Goal: Find contact information: Find contact information

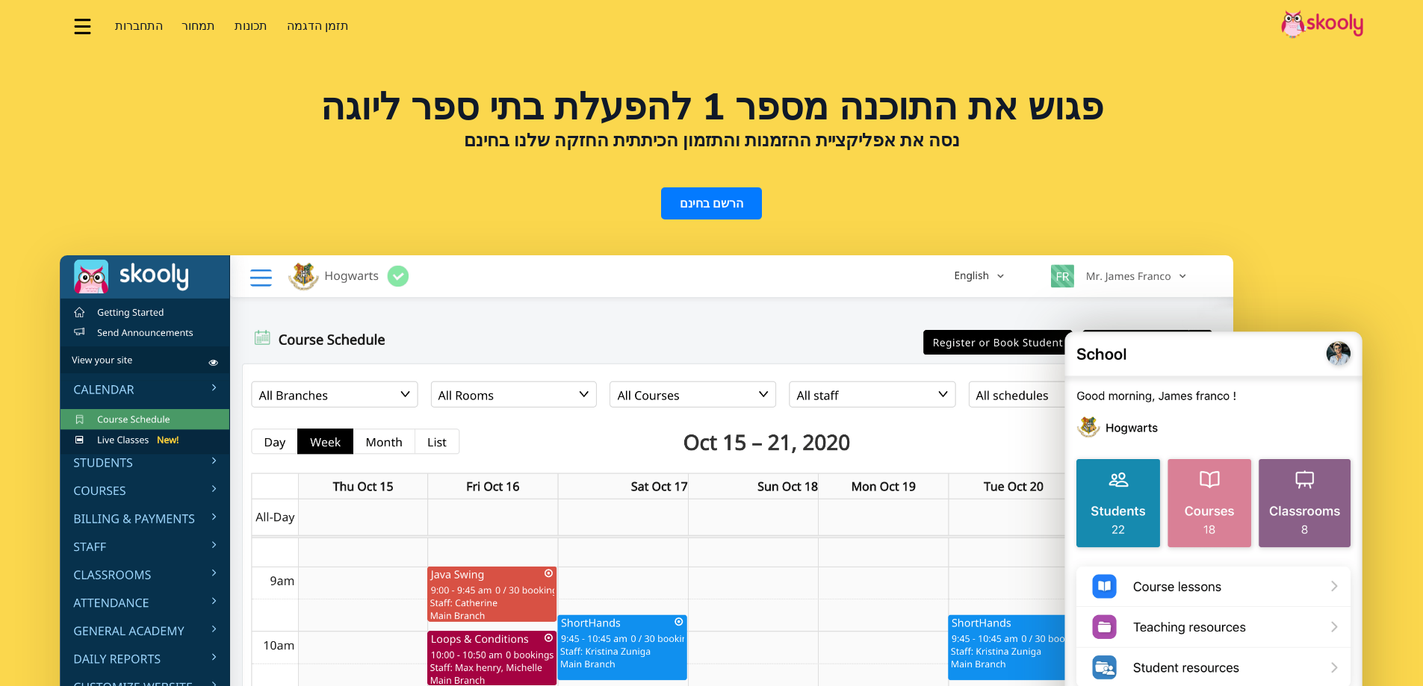
select select "iw"
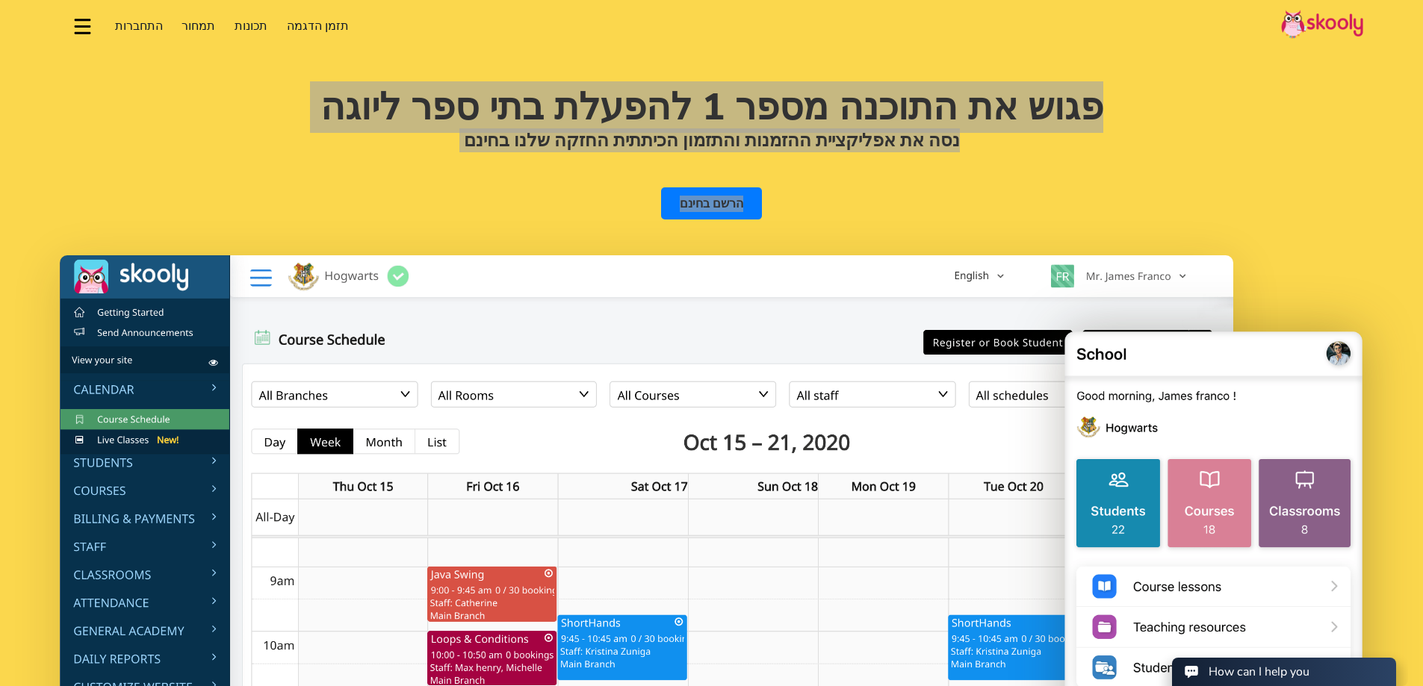
drag, startPoint x: 430, startPoint y: 154, endPoint x: 1079, endPoint y: 92, distance: 651.9
click at [1079, 92] on div "פגוש את התוכנה מספר 1 להפעלת בתי ספר ליוגה נסה את אפליקציית ההזמנות והתזמון הכי…" at bounding box center [711, 155] width 1303 height 130
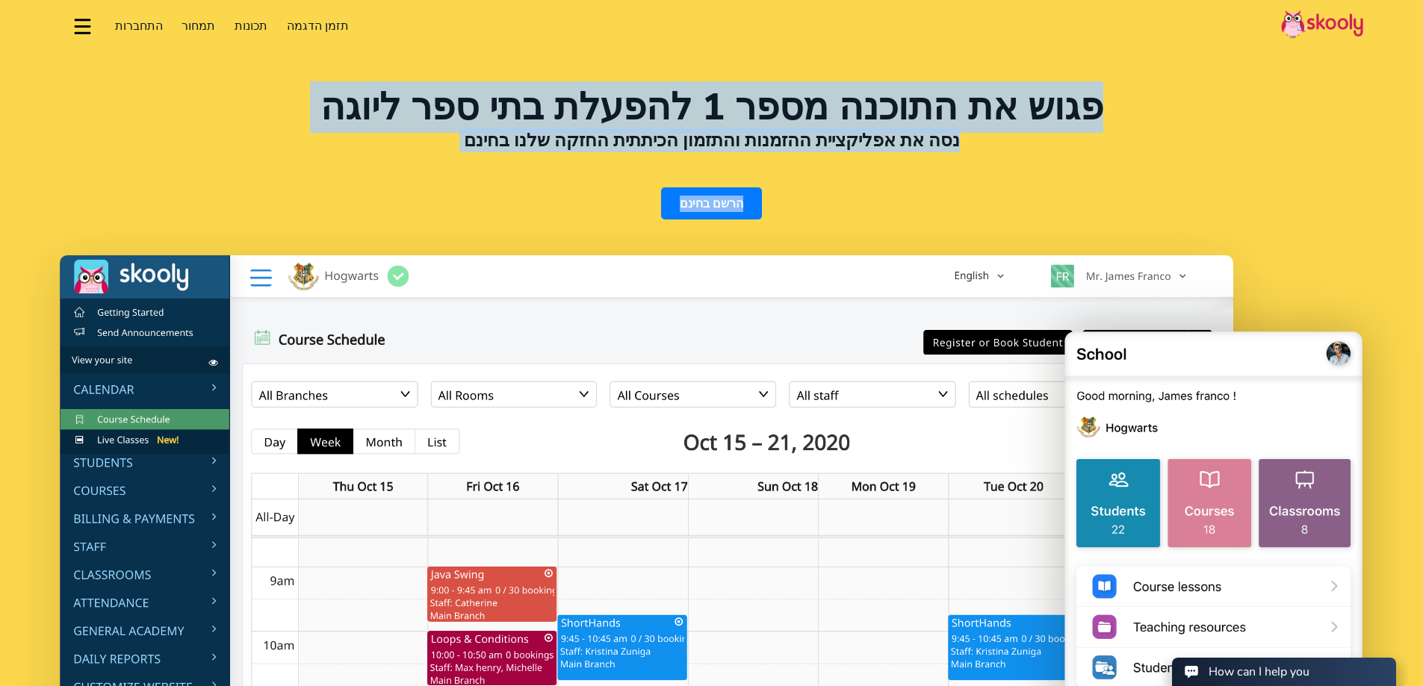
click at [1079, 92] on h1 "פגוש את התוכנה מספר 1 להפעלת בתי ספר ליוגה" at bounding box center [711, 108] width 1303 height 36
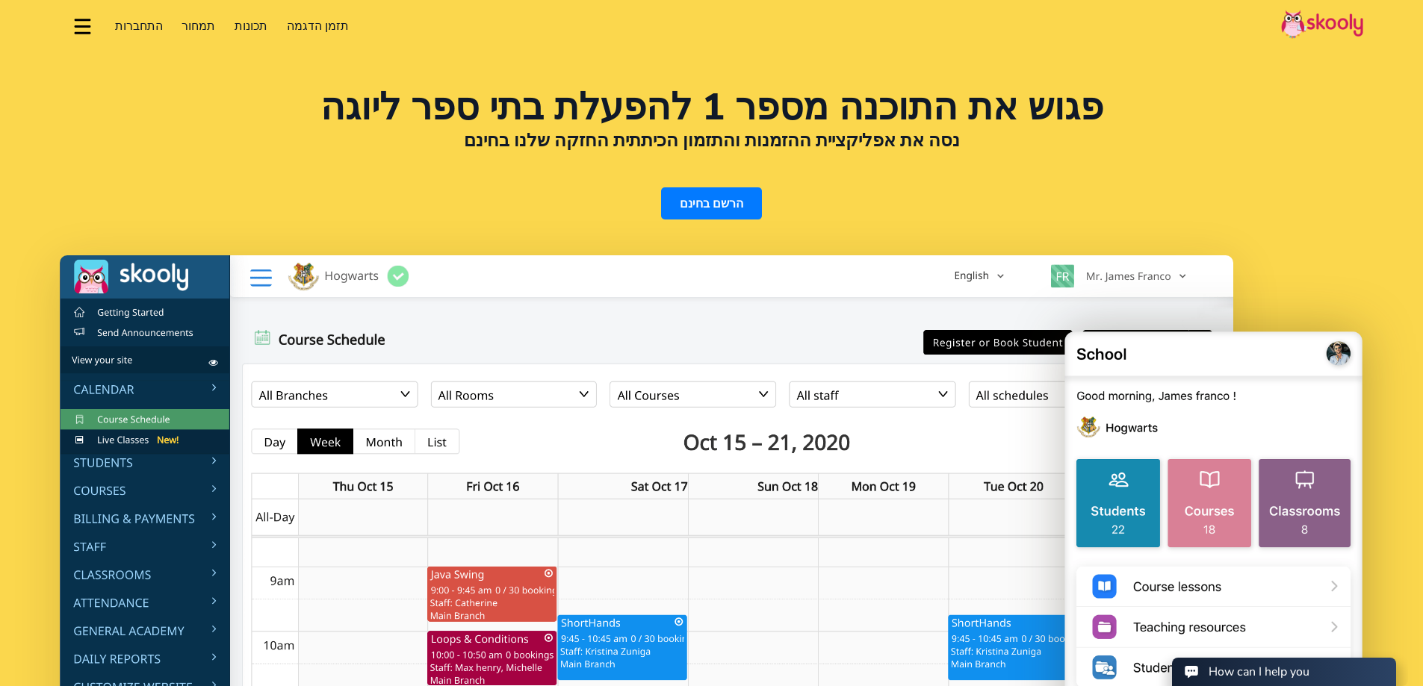
click at [1060, 105] on h1 "פגוש את התוכנה מספר 1 להפעלת בתי ספר ליוגה" at bounding box center [711, 108] width 1303 height 36
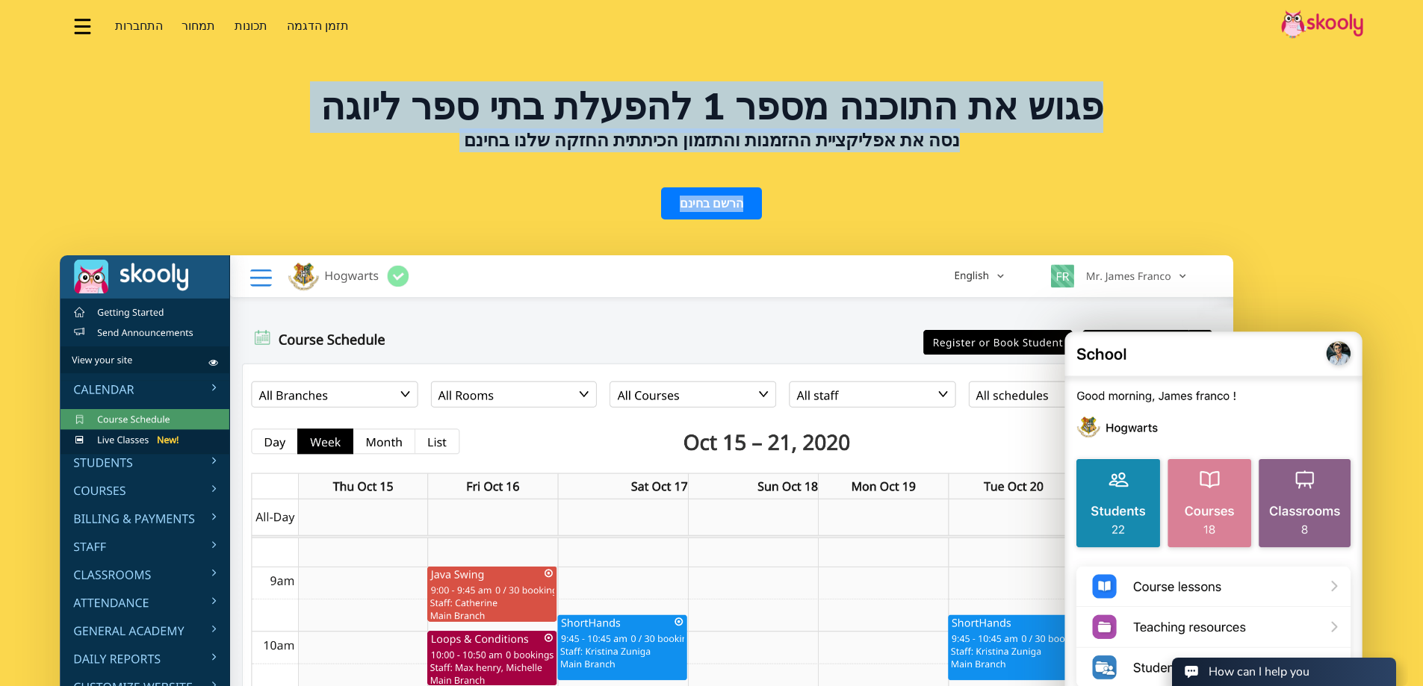
drag, startPoint x: 1027, startPoint y: 106, endPoint x: 636, endPoint y: 211, distance: 404.5
click at [636, 211] on div "פגוש את התוכנה מספר 1 להפעלת בתי ספר ליוגה נסה את אפליקציית ההזמנות והתזמון הכי…" at bounding box center [711, 155] width 1303 height 130
select select "966"
select select "[GEOGRAPHIC_DATA]"
select select "[GEOGRAPHIC_DATA]/[GEOGRAPHIC_DATA]"
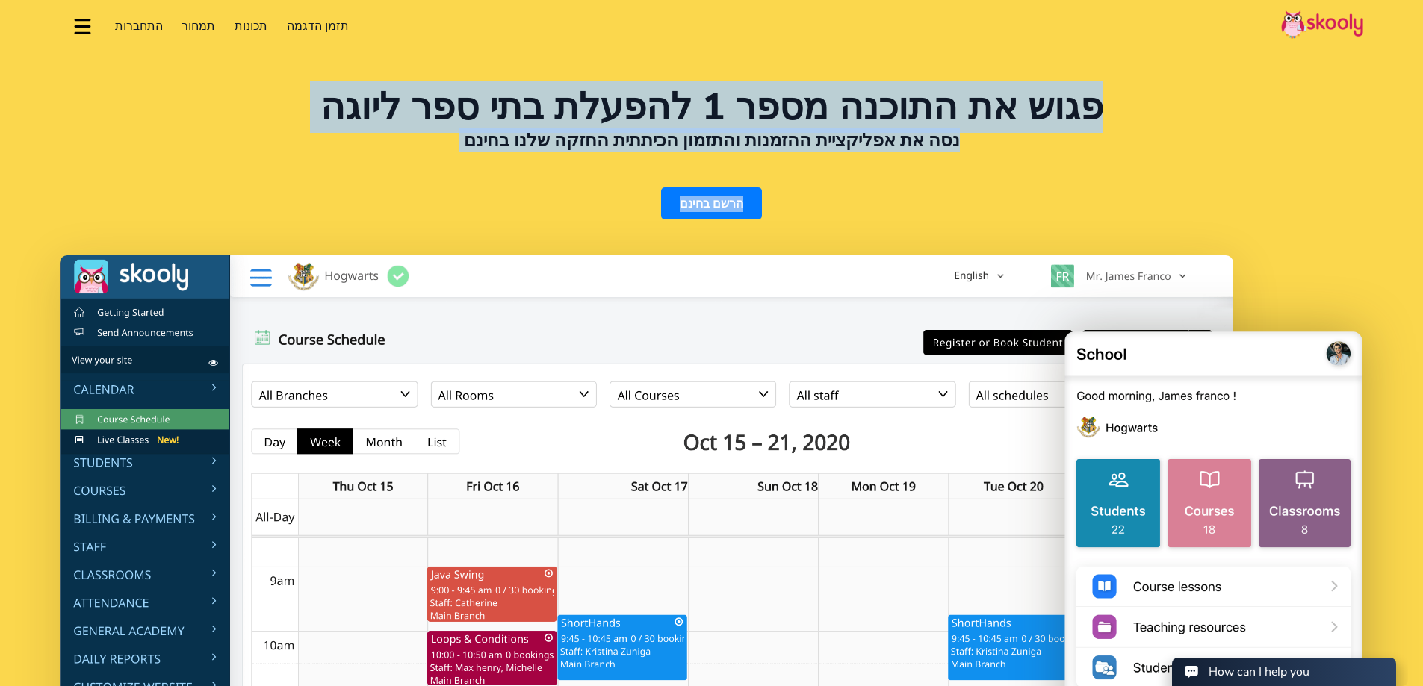
click at [619, 210] on div "פגוש את התוכנה מספר 1 להפעלת בתי ספר ליוגה נסה את אפליקציית ההזמנות והתזמון הכי…" at bounding box center [711, 155] width 1303 height 130
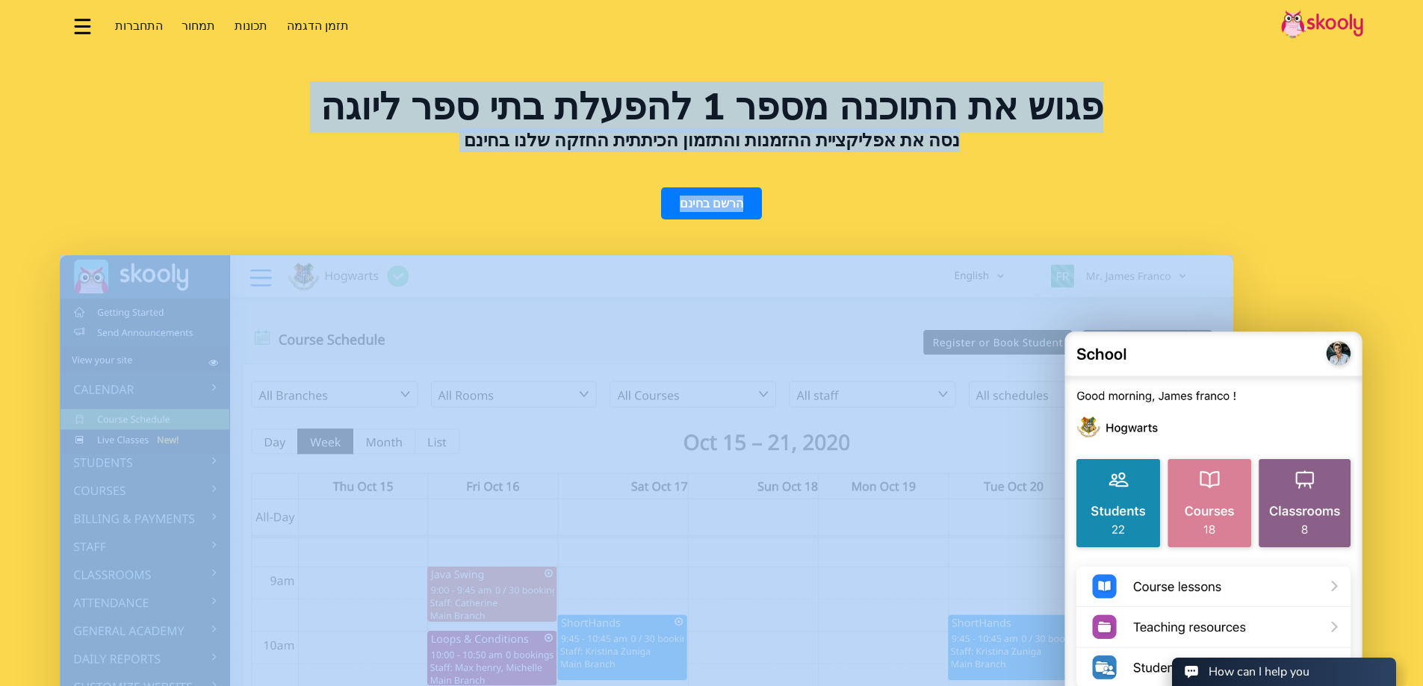
drag, startPoint x: 619, startPoint y: 210, endPoint x: 1036, endPoint y: 98, distance: 432.2
click at [1036, 97] on div "פגוש את התוכנה מספר 1 להפעלת בתי ספר ליוגה נסה את אפליקציית ההזמנות והתזמון הכי…" at bounding box center [711, 155] width 1303 height 130
click at [1034, 101] on h1 "פגוש את התוכנה מספר 1 להפעלת בתי ספר ליוגה" at bounding box center [711, 108] width 1303 height 36
drag, startPoint x: 1034, startPoint y: 101, endPoint x: 632, endPoint y: 222, distance: 420.3
click at [632, 222] on div "פגוש את התוכנה מספר 1 להפעלת בתי ספר ליוגה נסה את אפליקציית ההזמנות והתזמון הכי…" at bounding box center [711, 503] width 1423 height 1006
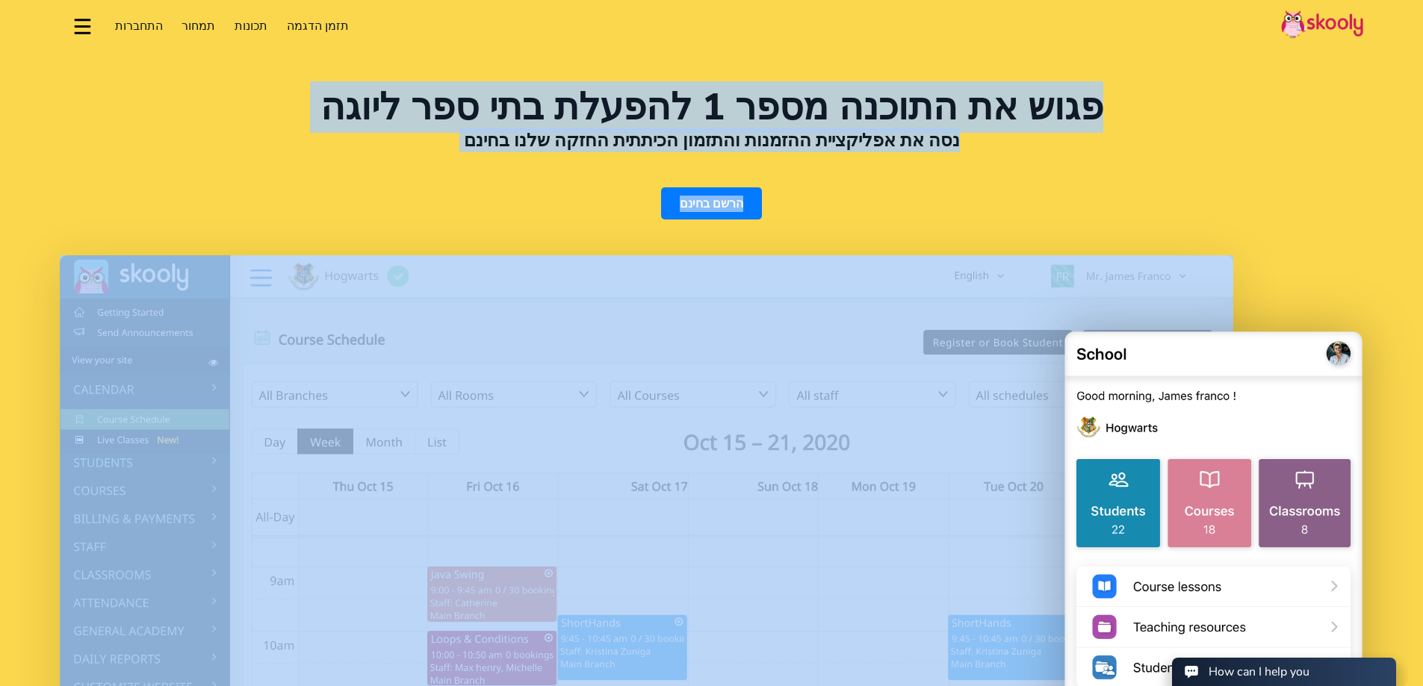
click at [624, 220] on div "פגוש את התוכנה מספר 1 להפעלת בתי ספר ליוגה נסה את אפליקציית ההזמנות והתזמון הכי…" at bounding box center [711, 155] width 1303 height 130
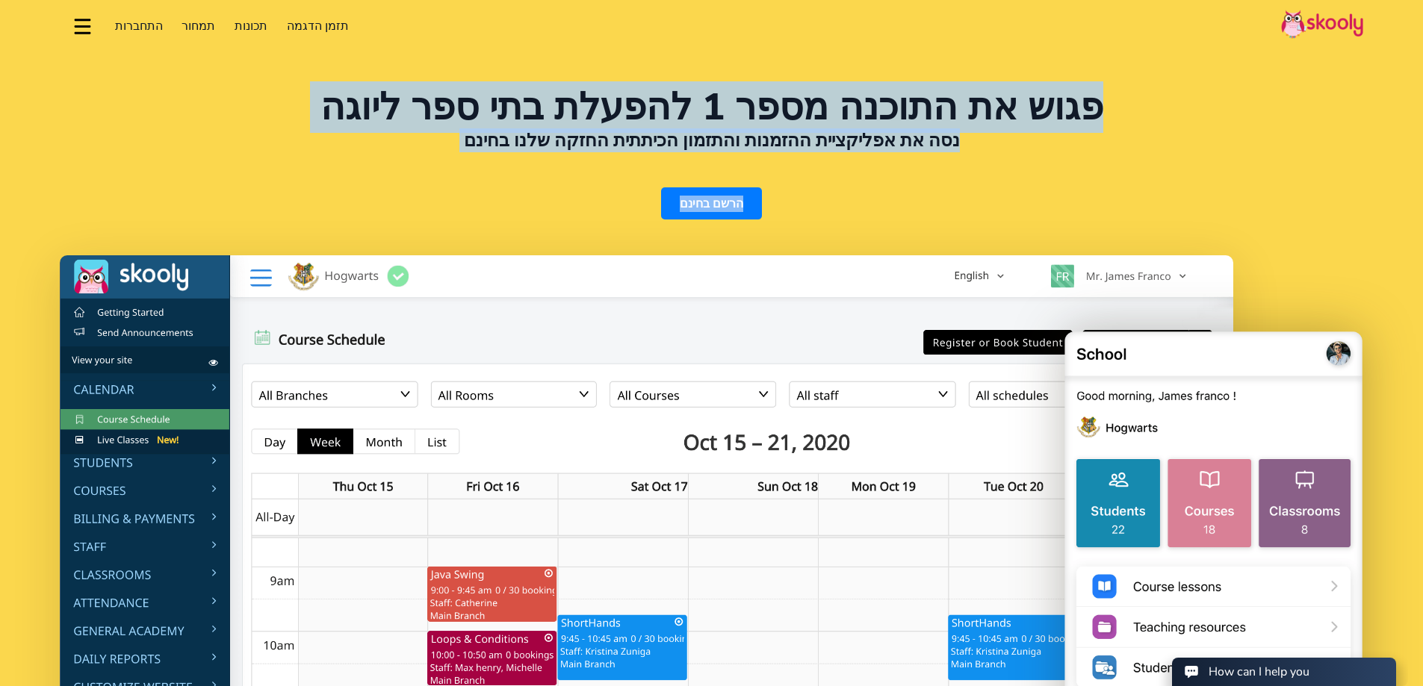
drag, startPoint x: 611, startPoint y: 214, endPoint x: 1036, endPoint y: 88, distance: 443.0
click at [1036, 90] on div "פגוש את התוכנה מספר 1 להפעלת בתי ספר ליוגה נסה את אפליקציית ההזמנות והתזמון הכי…" at bounding box center [711, 155] width 1303 height 130
click at [1036, 90] on h1 "פגוש את התוכנה מספר 1 להפעלת בתי ספר ליוגה" at bounding box center [711, 108] width 1303 height 36
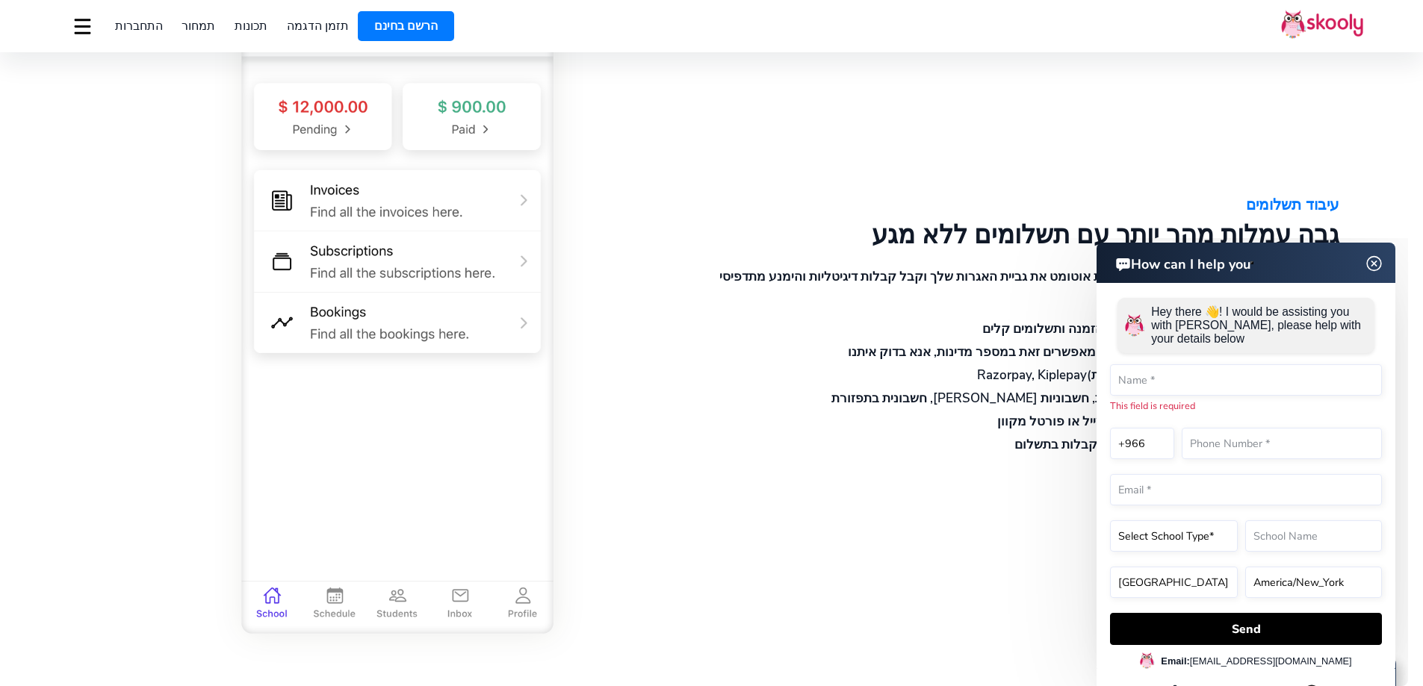
scroll to position [2464, 0]
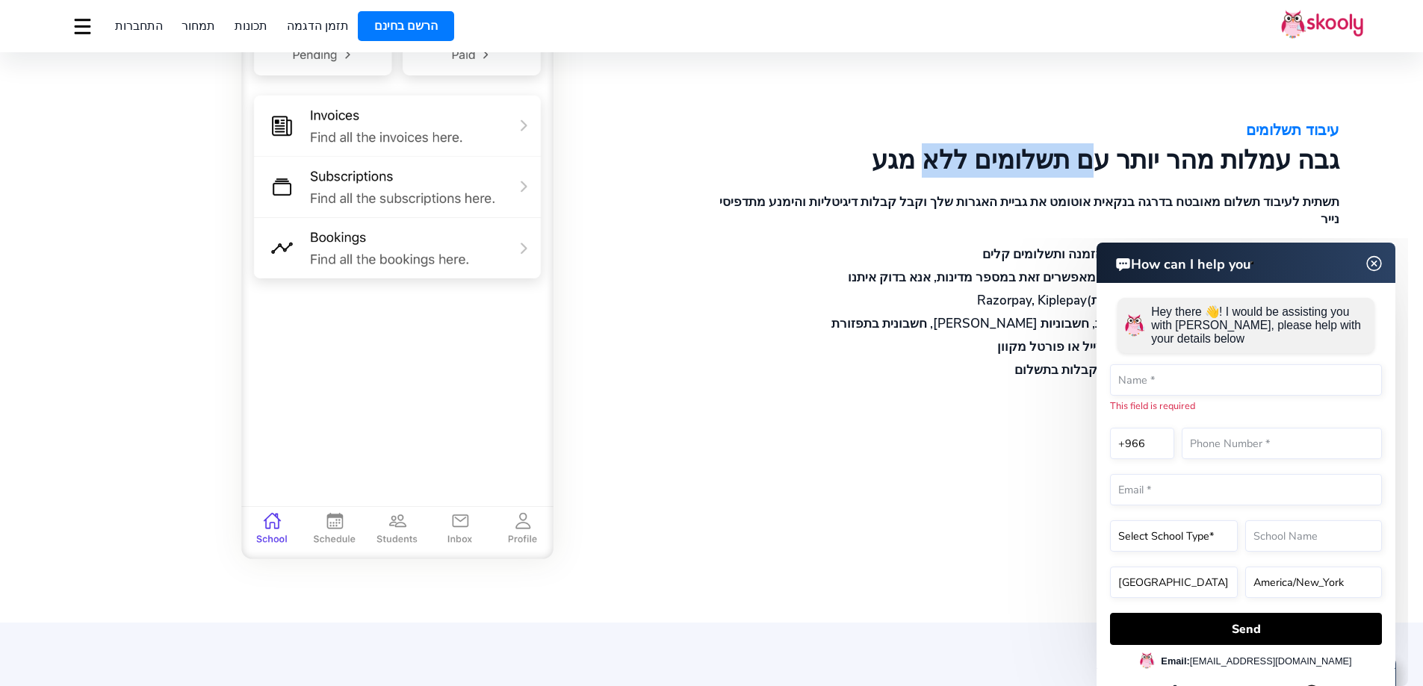
drag, startPoint x: 1097, startPoint y: 167, endPoint x: 984, endPoint y: 169, distance: 112.8
click at [984, 169] on div "גבה עמלות מהר יותר עם תשלומים ללא מגע" at bounding box center [1026, 161] width 628 height 30
drag, startPoint x: 984, startPoint y: 169, endPoint x: 942, endPoint y: 164, distance: 42.9
click at [942, 164] on div "גבה עמלות מהר יותר עם תשלומים ללא מגע" at bounding box center [1026, 161] width 628 height 30
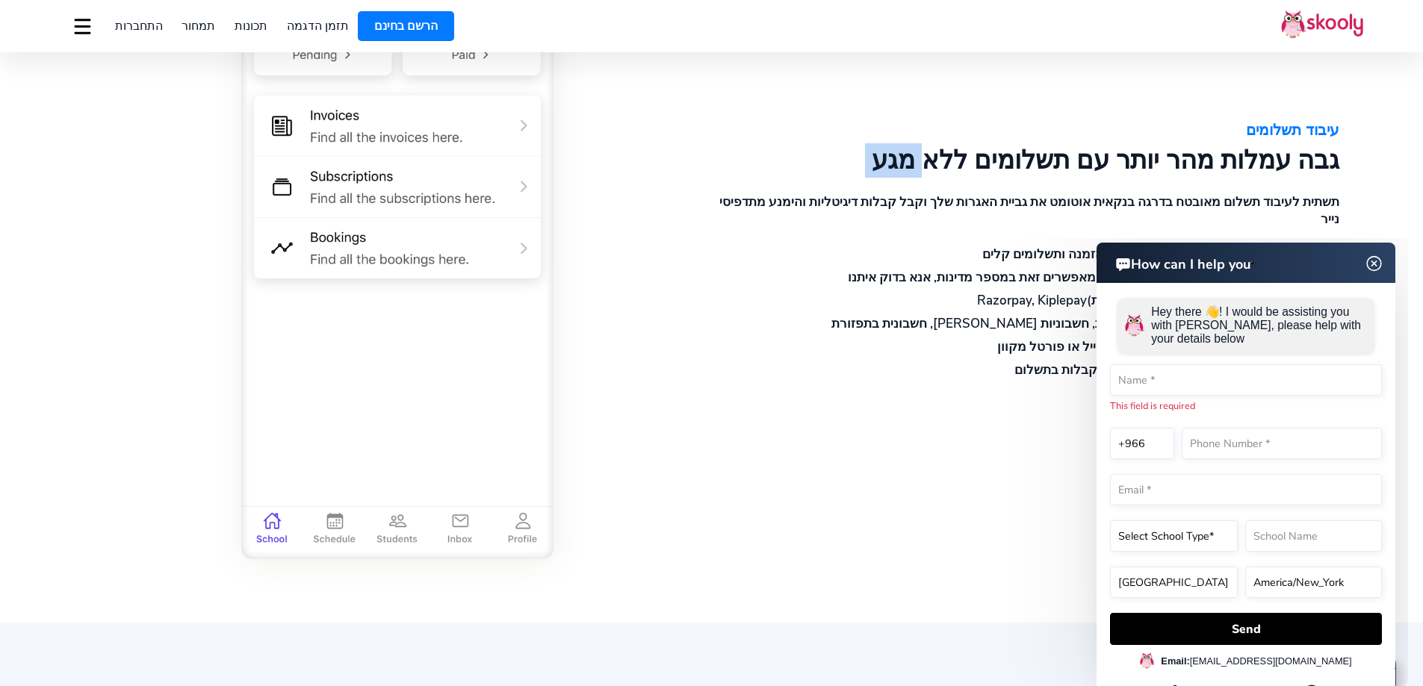
click at [942, 164] on div "גבה עמלות מהר יותר עם תשלומים ללא מגע" at bounding box center [1026, 161] width 628 height 30
drag, startPoint x: 976, startPoint y: 194, endPoint x: 808, endPoint y: 195, distance: 168.0
click at [808, 195] on div "תשתית לעיבוד תשלום מאובטח בדרגה בנקאית אוטומט את גביית האגרות שלך וקבל קבלות די…" at bounding box center [1026, 210] width 628 height 34
click at [807, 195] on div "תשתית לעיבוד תשלום מאובטח בדרגה בנקאית אוטומט את גביית האגרות שלך וקבל קבלות די…" at bounding box center [1026, 210] width 628 height 34
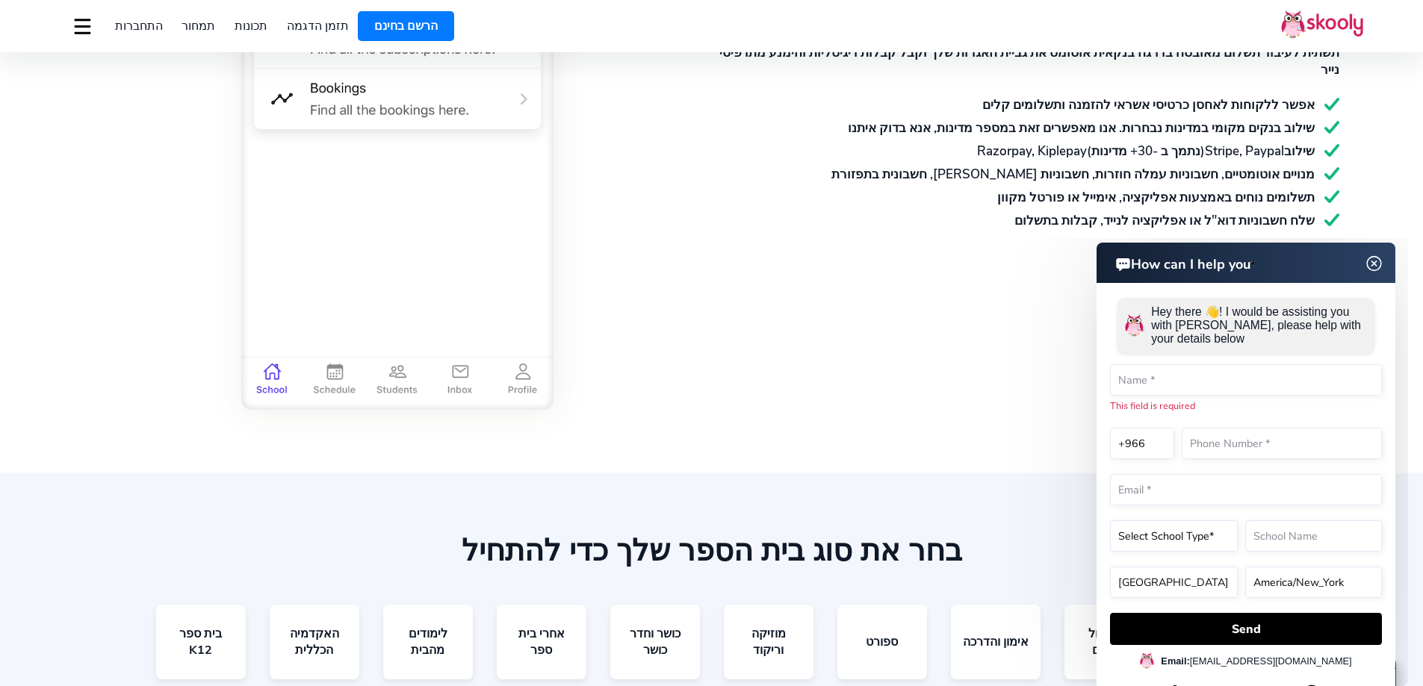
scroll to position [2838, 0]
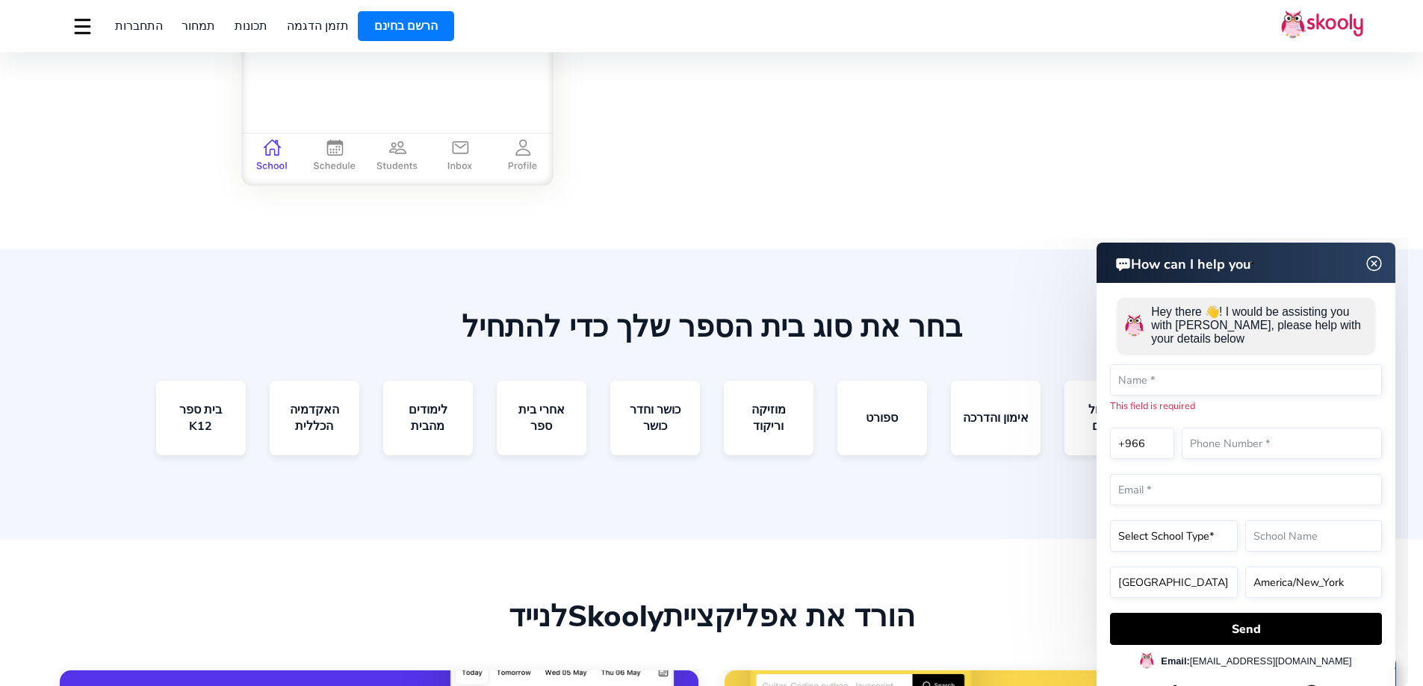
click at [1384, 261] on img at bounding box center [1374, 264] width 28 height 19
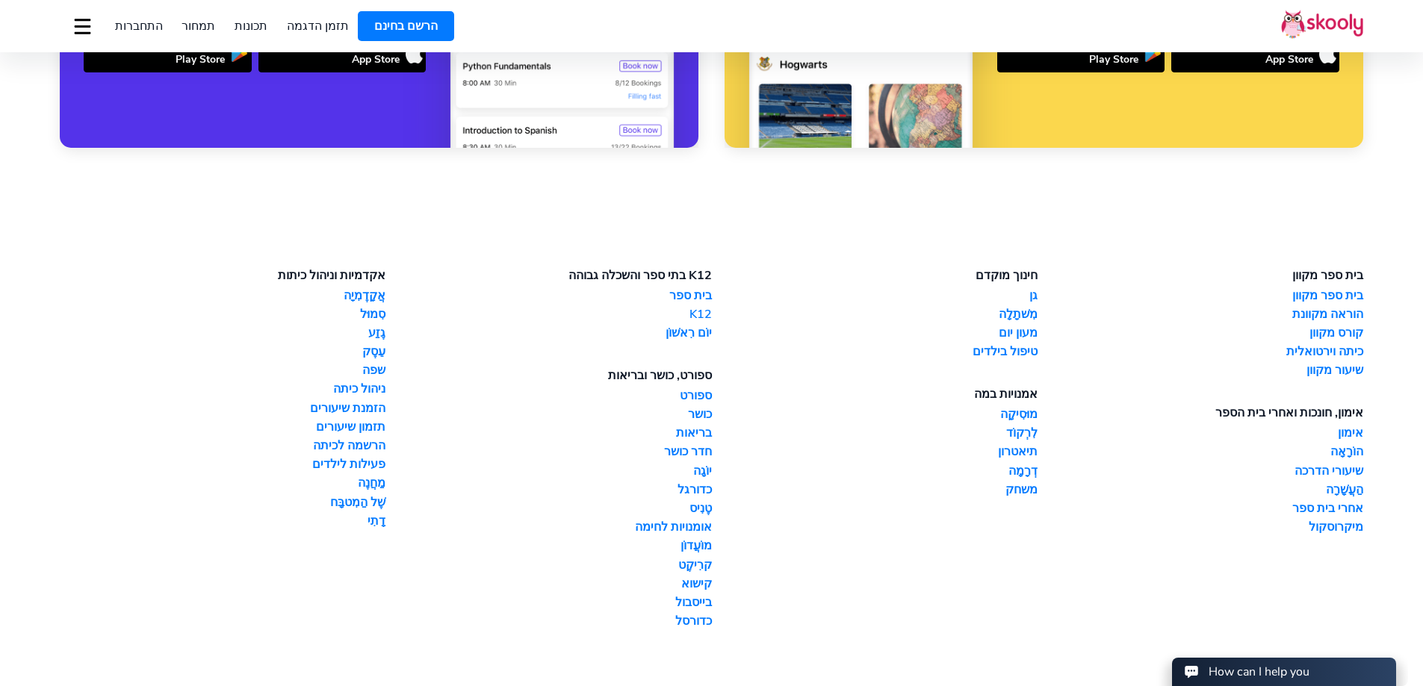
scroll to position [3851, 0]
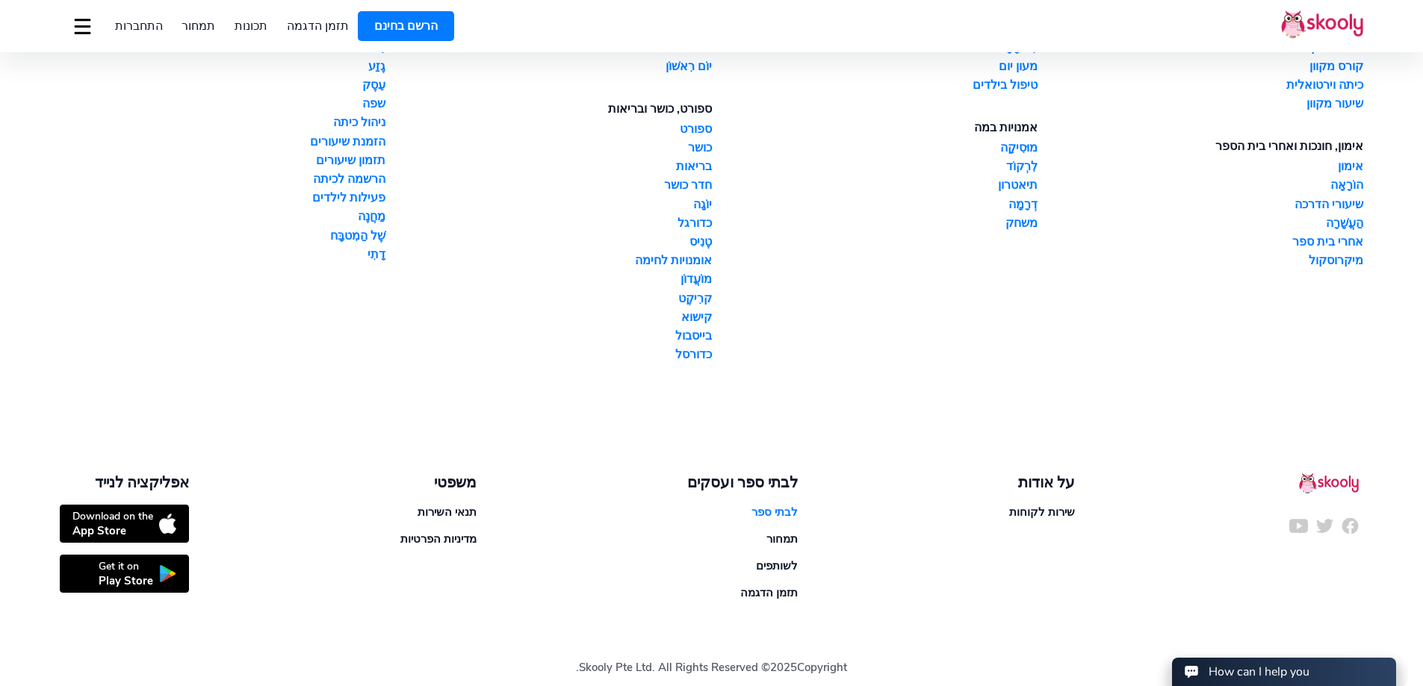
click at [776, 505] on link "לבתי ספר" at bounding box center [774, 512] width 46 height 15
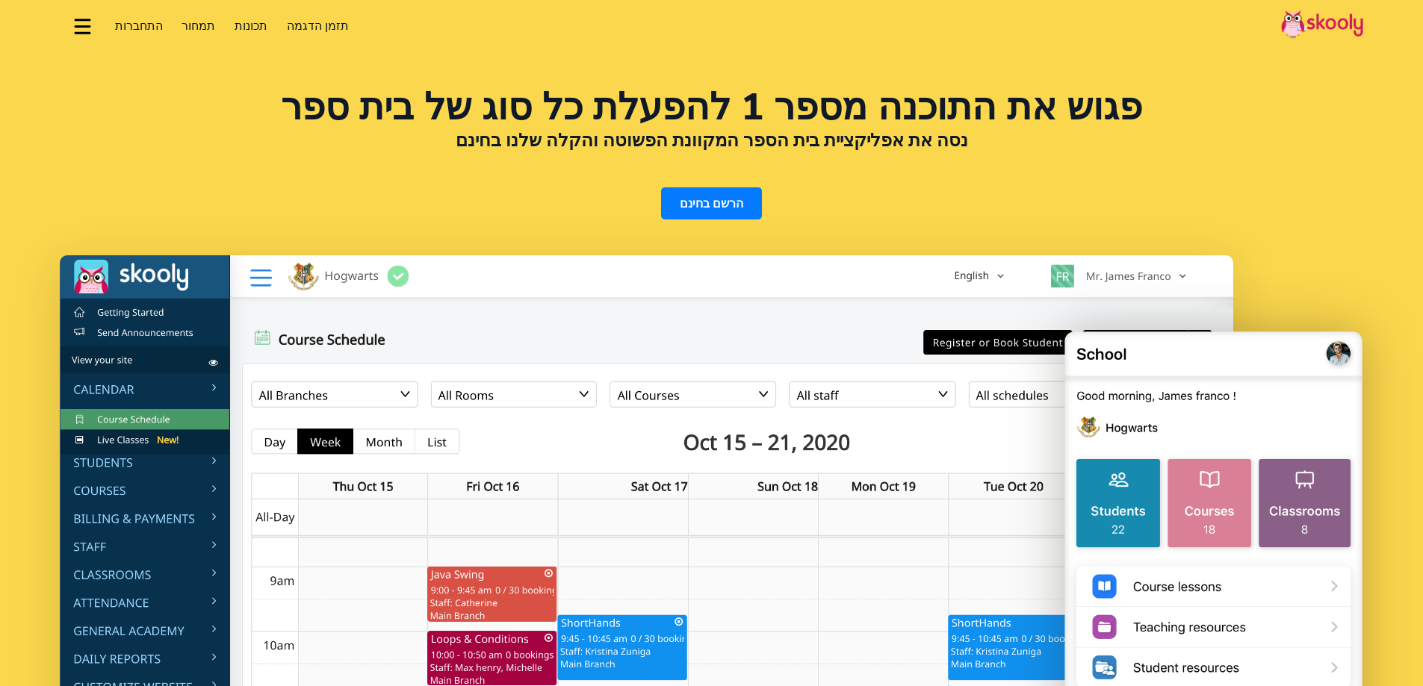
select select "iw"
select select "966"
select select "[GEOGRAPHIC_DATA]"
select select "[GEOGRAPHIC_DATA]/[GEOGRAPHIC_DATA]"
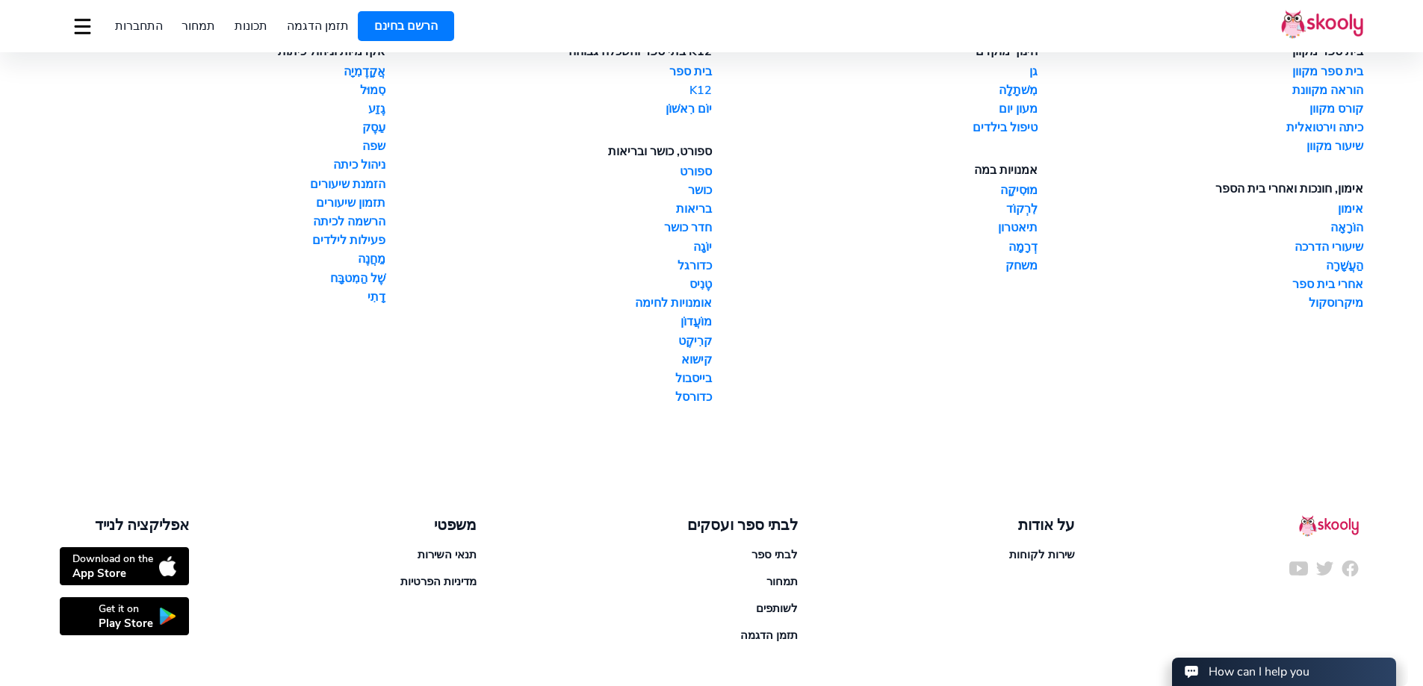
scroll to position [3851, 0]
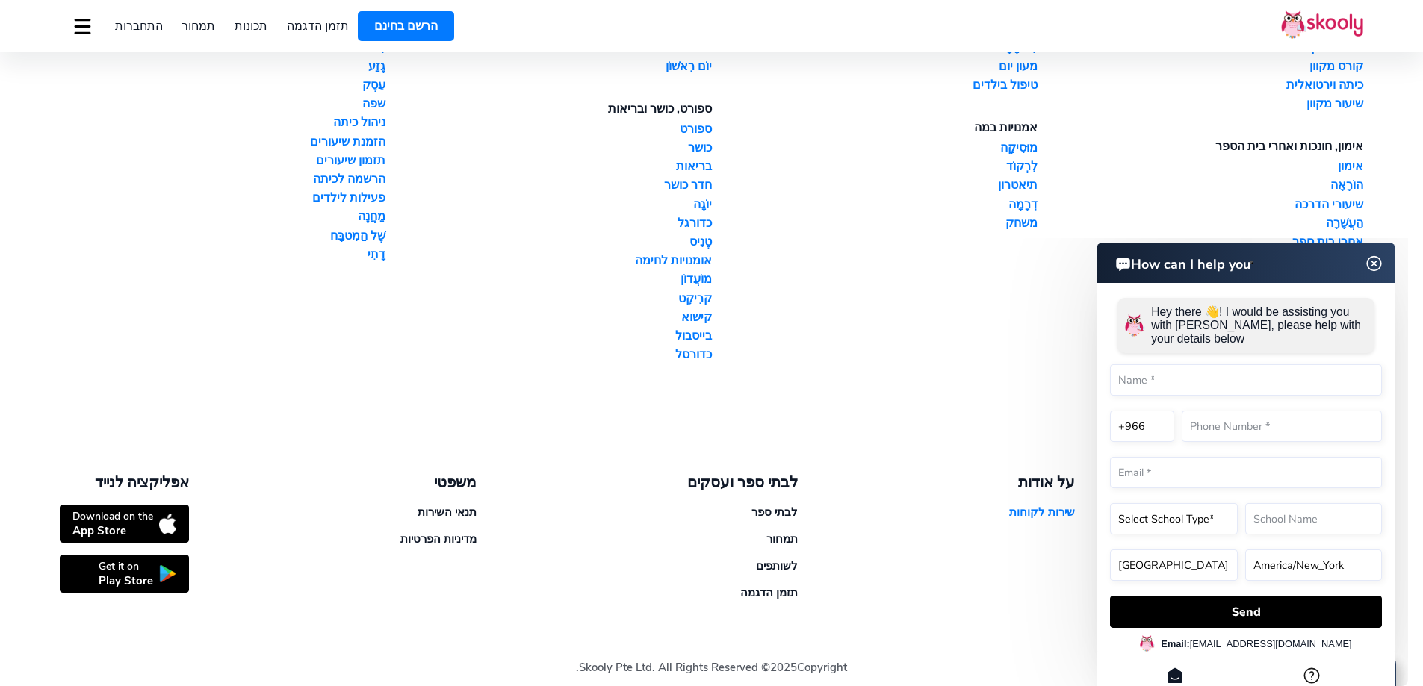
click at [1061, 238] on html "How can I help you How can I help you Hey there 👋! I would be assisting you wit…" at bounding box center [1192, 238] width 430 height 0
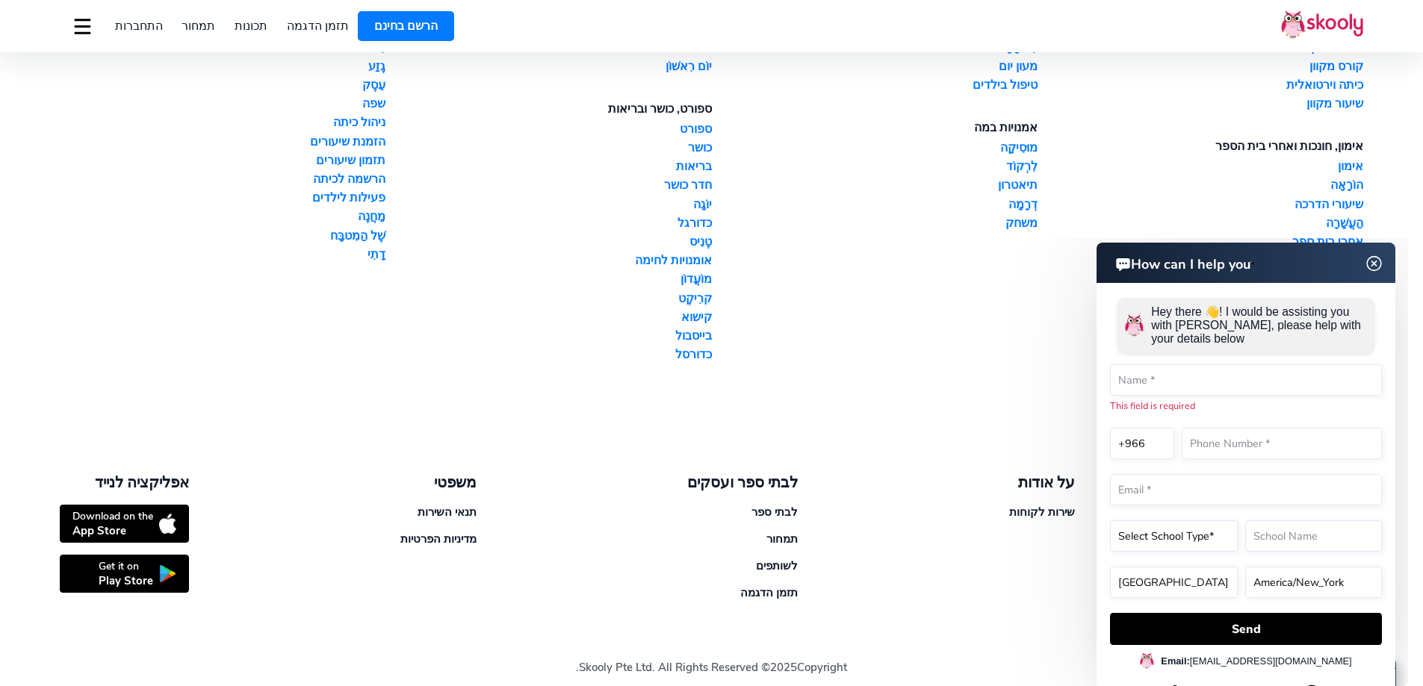
click at [1374, 260] on img at bounding box center [1374, 264] width 28 height 19
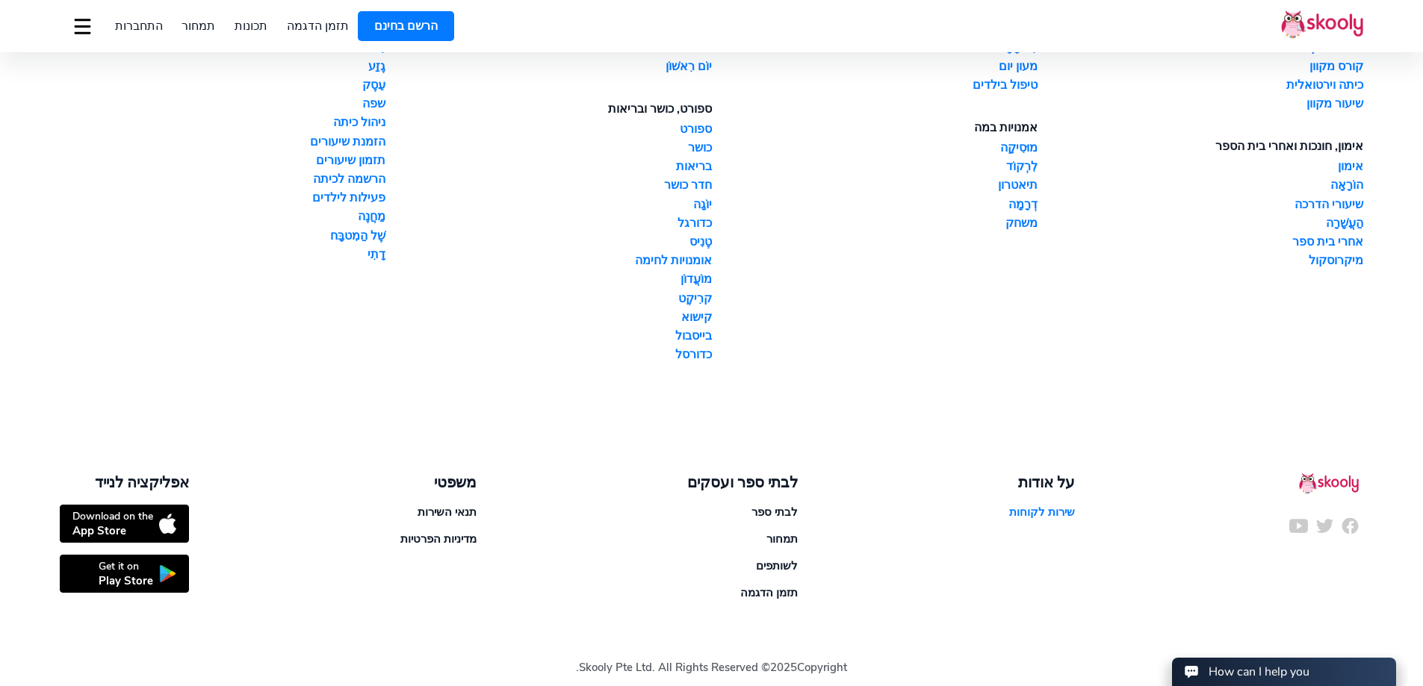
click at [1042, 505] on link "שירות לקוחות" at bounding box center [1042, 512] width 66 height 15
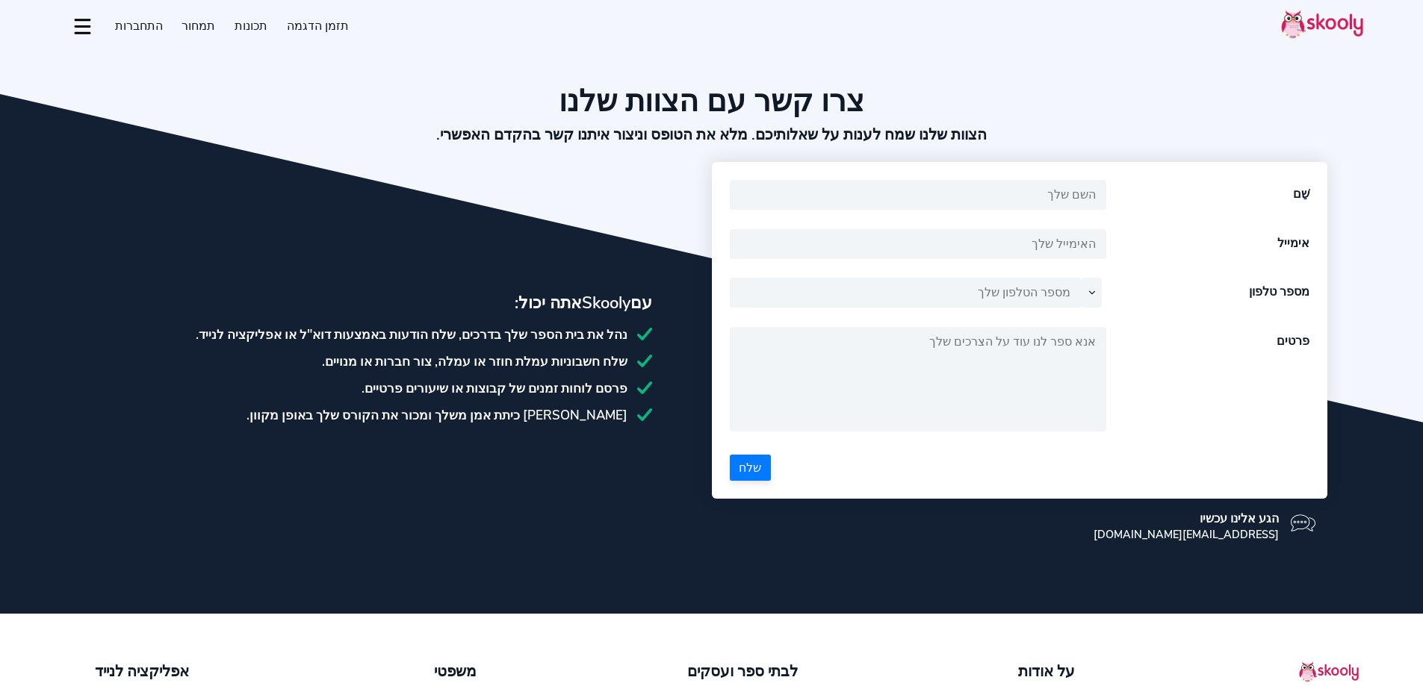
select select "iw"
select select "966"
select select "[GEOGRAPHIC_DATA]"
select select "[GEOGRAPHIC_DATA]/[GEOGRAPHIC_DATA]"
click at [1065, 278] on select "+1 +7 +20 +27 +30 +31 +32 +33 +34 +36 +39 +40 +41 +43 +44 +45 +46 +47 +48 +49 +…" at bounding box center [1072, 293] width 58 height 30
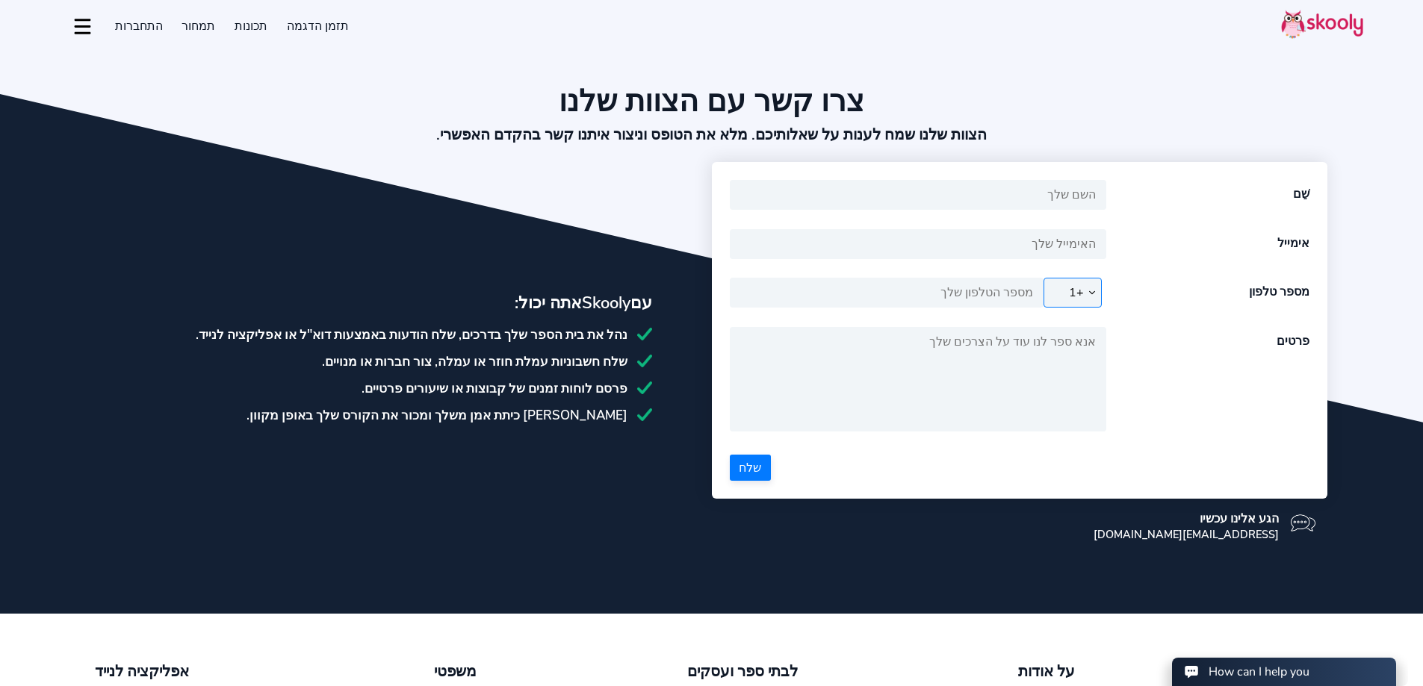
select select "972"
click at [1045, 278] on select "+1 +7 +20 +27 +30 +31 +32 +33 +34 +36 +39 +40 +41 +43 +44 +45 +46 +47 +48 +49 +…" at bounding box center [1072, 293] width 58 height 30
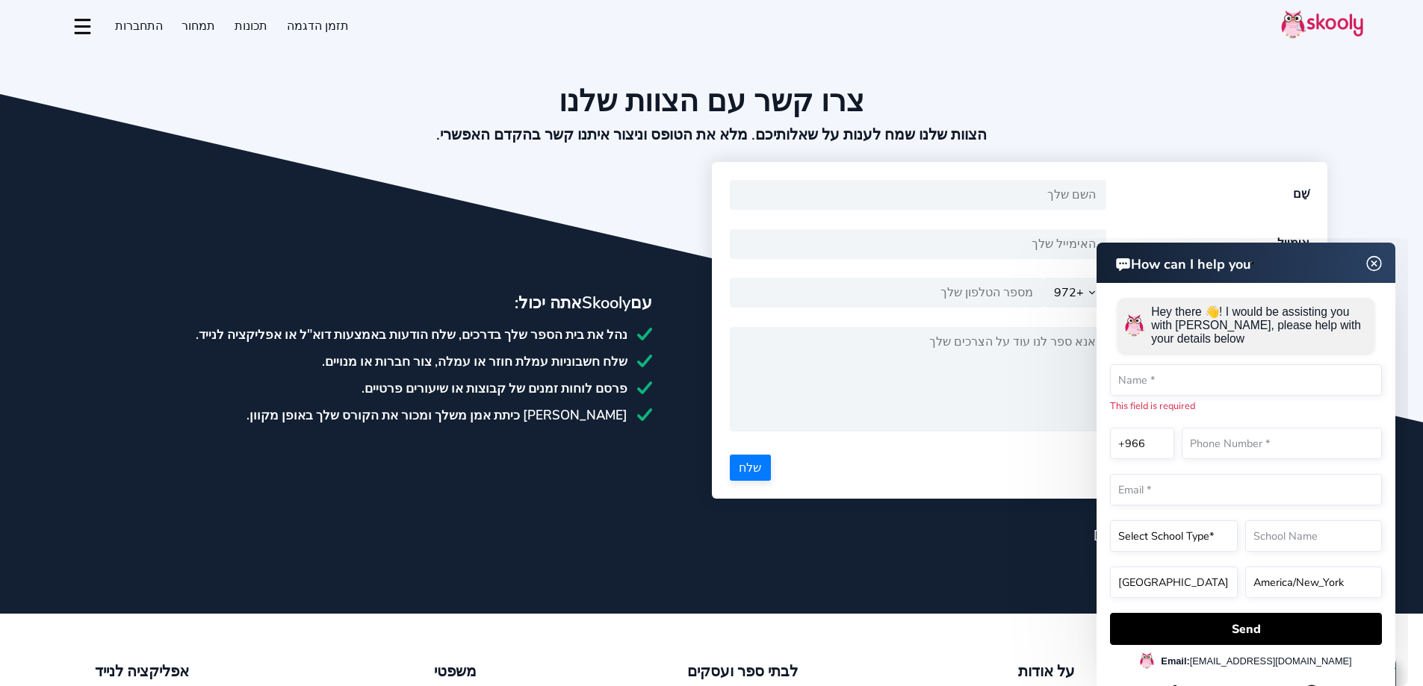
click at [1001, 238] on html "How can I help you How can I help you Hey there 👋! I would be assisting you wit…" at bounding box center [1192, 238] width 430 height 0
click at [1367, 267] on img at bounding box center [1374, 264] width 28 height 19
